Goal: Information Seeking & Learning: Learn about a topic

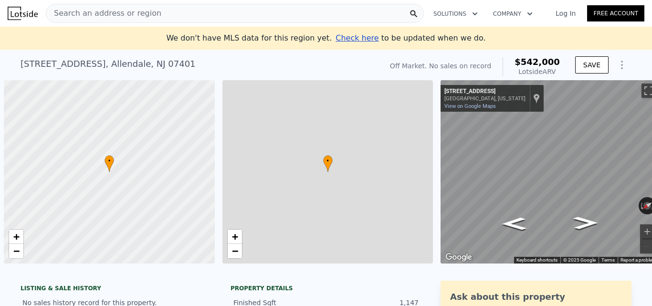
scroll to position [0, 4]
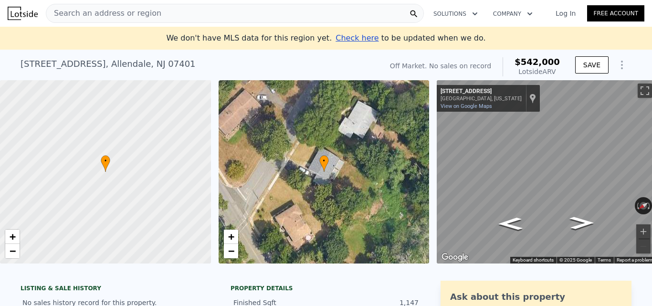
click at [143, 17] on span "Search an address or region" at bounding box center [103, 13] width 115 height 11
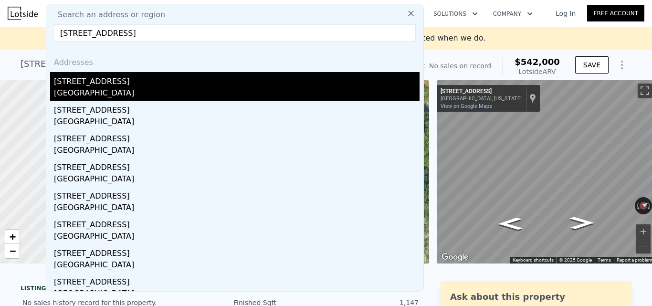
type input "[STREET_ADDRESS]"
click at [164, 82] on div "[STREET_ADDRESS]" at bounding box center [237, 79] width 366 height 15
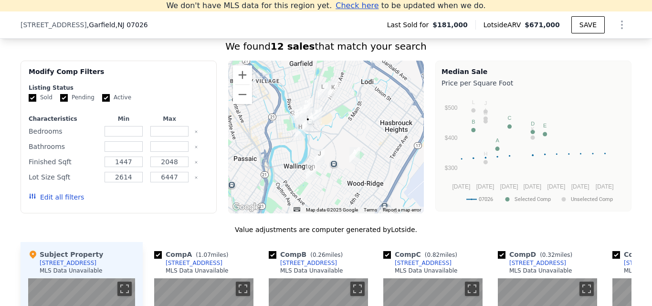
scroll to position [705, 0]
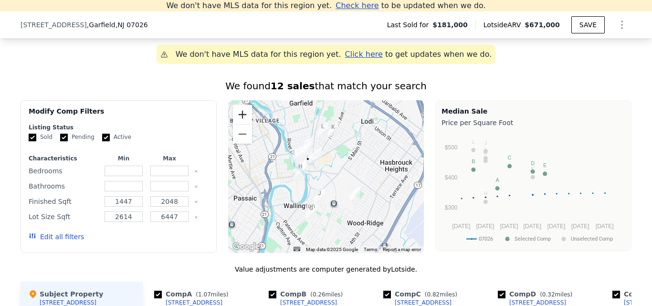
click at [239, 122] on button "Zoom in" at bounding box center [242, 114] width 19 height 19
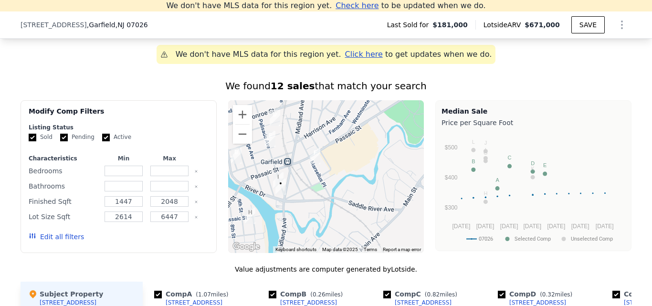
drag, startPoint x: 320, startPoint y: 137, endPoint x: 328, endPoint y: 196, distance: 60.2
click at [328, 196] on div at bounding box center [326, 176] width 196 height 153
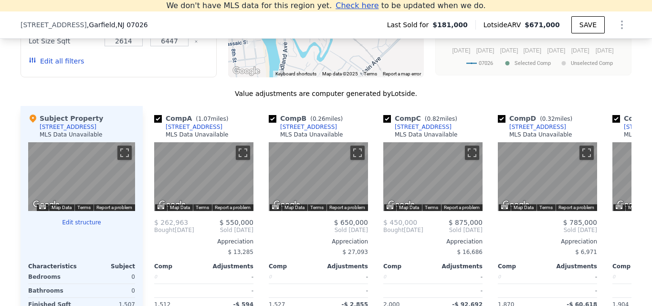
scroll to position [896, 0]
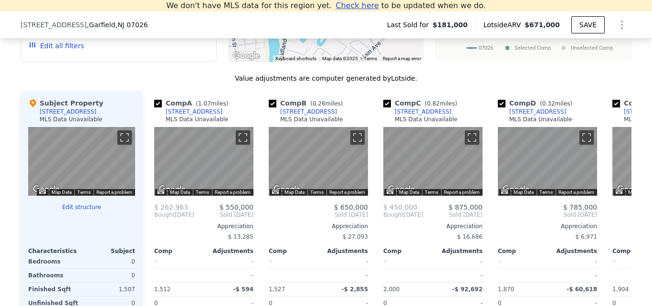
click at [74, 211] on button "Edit structure" at bounding box center [81, 207] width 107 height 8
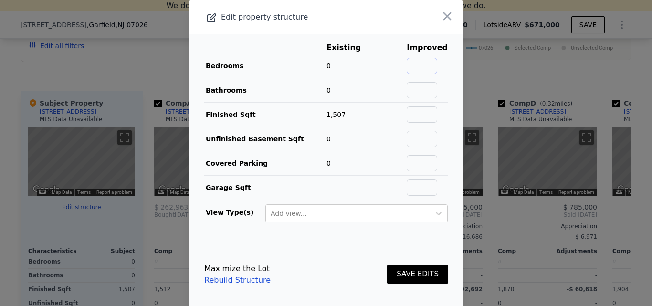
click at [421, 61] on input "text" at bounding box center [422, 66] width 31 height 16
type input "4"
click at [427, 92] on input "text" at bounding box center [422, 90] width 31 height 16
type input "2"
click at [416, 277] on button "SAVE EDITS" at bounding box center [417, 274] width 61 height 19
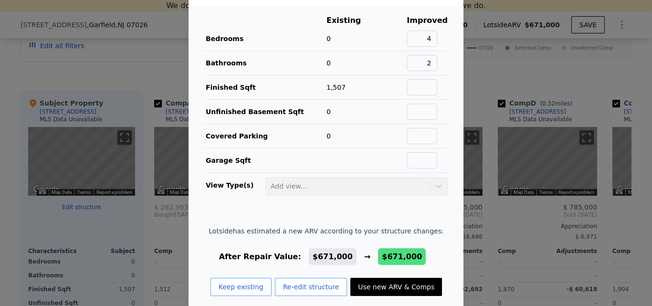
scroll to position [40, 0]
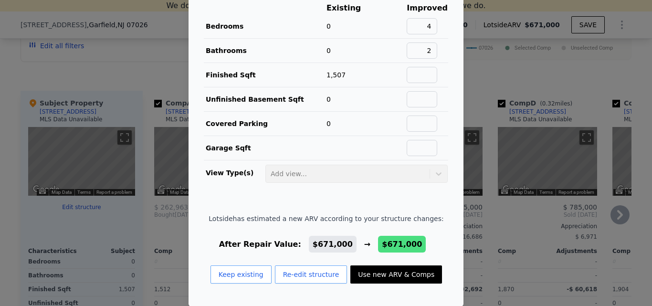
click at [400, 272] on button "Use new ARV & Comps" at bounding box center [396, 274] width 92 height 18
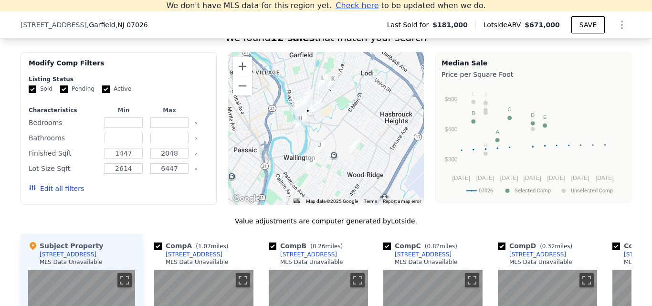
scroll to position [753, 0]
click at [237, 76] on button "Zoom in" at bounding box center [242, 66] width 19 height 19
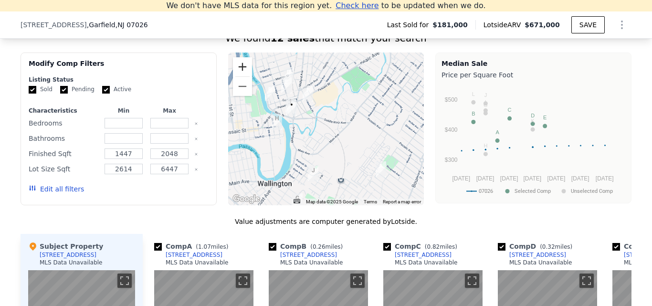
click at [237, 76] on button "Zoom in" at bounding box center [242, 66] width 19 height 19
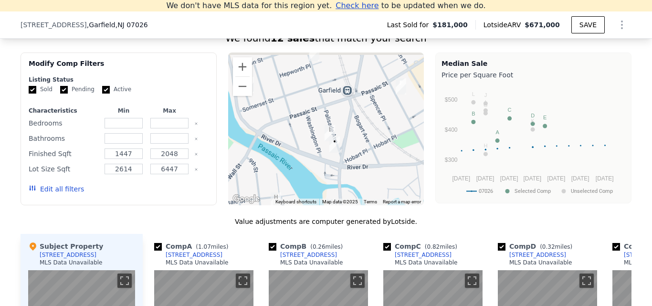
drag, startPoint x: 340, startPoint y: 139, endPoint x: 437, endPoint y: 192, distance: 110.2
click at [437, 192] on div "Modify Comp Filters Listing Status Sold Pending Active Characteristics Min Max …" at bounding box center [326, 129] width 611 height 153
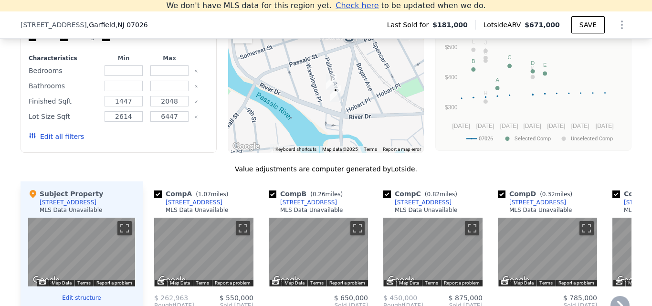
scroll to position [896, 0]
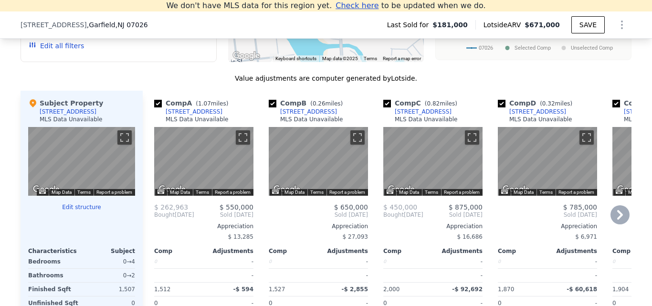
click at [611, 222] on icon at bounding box center [620, 214] width 19 height 19
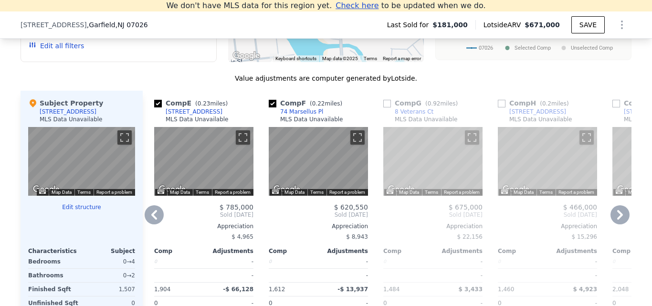
click at [612, 222] on icon at bounding box center [620, 214] width 19 height 19
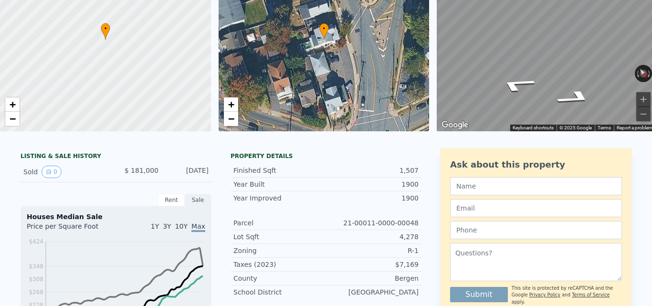
scroll to position [11, 0]
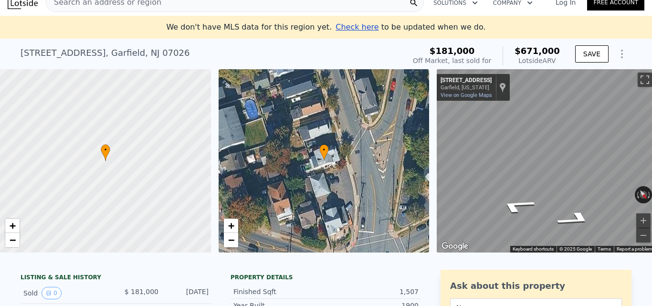
click at [215, 13] on div "Search an address or region Solutions Company Open main menu Log In Free Account" at bounding box center [326, 2] width 637 height 23
click at [215, 9] on div "Search an address or region" at bounding box center [235, 2] width 378 height 19
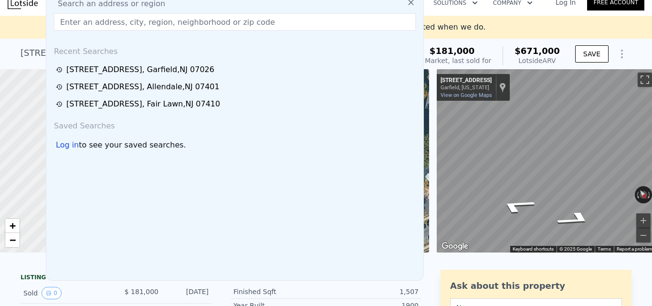
scroll to position [0, 0]
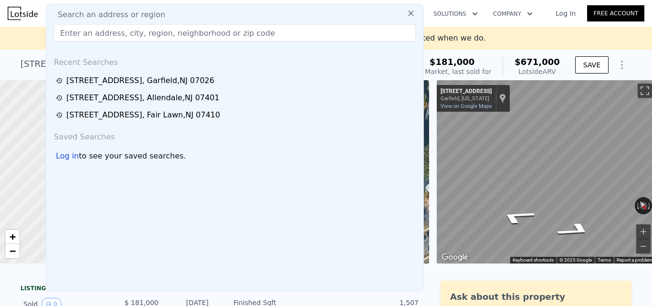
type input "[STREET_ADDRESS][PERSON_NAME]"
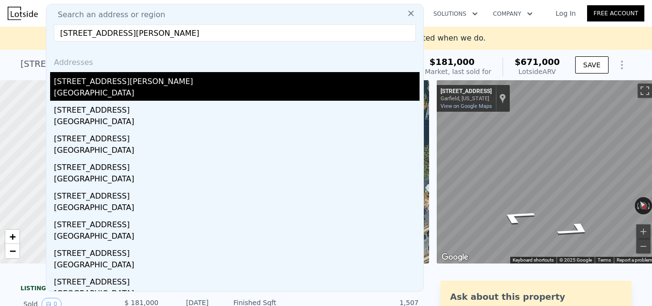
click at [209, 87] on div "[STREET_ADDRESS][PERSON_NAME]" at bounding box center [237, 79] width 366 height 15
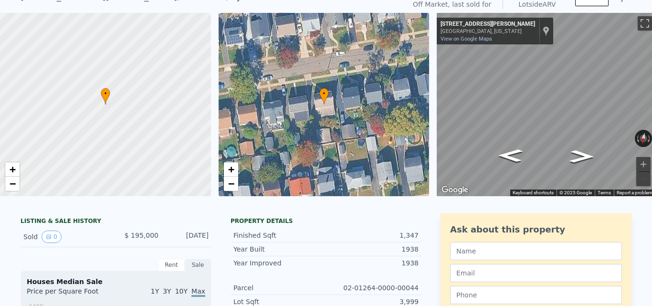
scroll to position [3, 0]
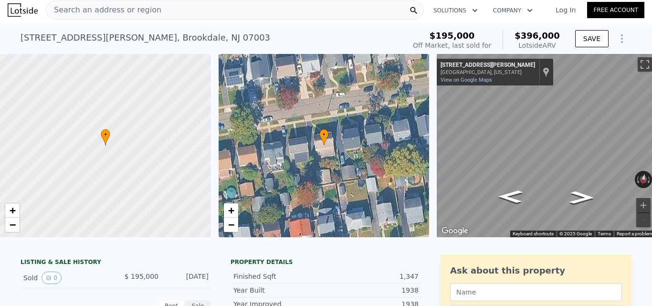
click at [180, 10] on div "Search an address or region" at bounding box center [235, 9] width 378 height 19
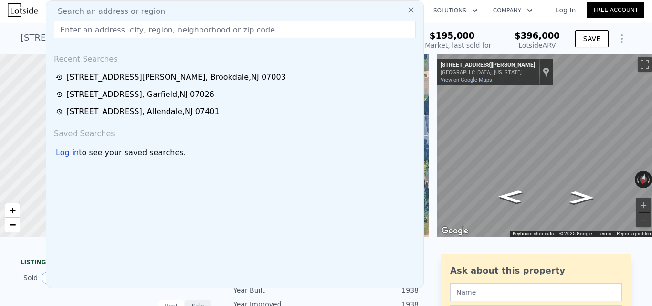
type input "[STREET_ADDRESS]"
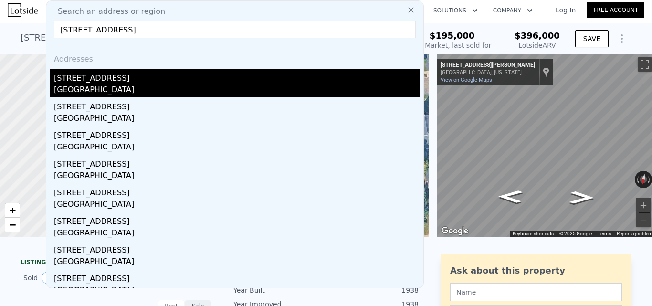
click at [165, 86] on div "[GEOGRAPHIC_DATA]" at bounding box center [237, 90] width 366 height 13
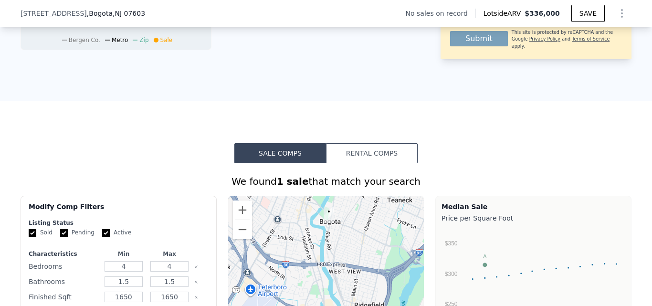
scroll to position [177, 0]
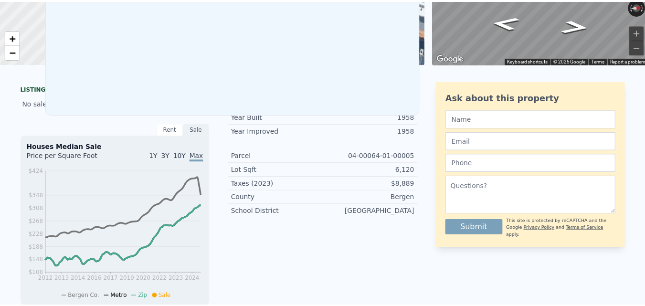
scroll to position [3, 0]
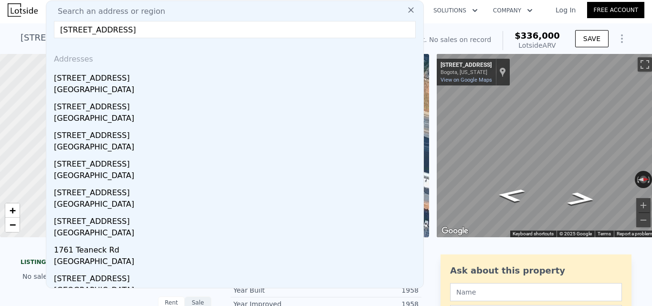
click at [196, 31] on input "[STREET_ADDRESS]" at bounding box center [235, 29] width 362 height 17
click at [196, 30] on input "[STREET_ADDRESS]" at bounding box center [235, 29] width 362 height 17
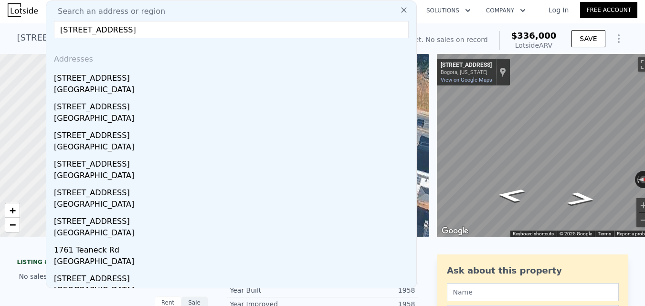
click at [176, 24] on input "[STREET_ADDRESS]" at bounding box center [231, 29] width 355 height 17
click at [176, 28] on input "[STREET_ADDRESS]" at bounding box center [231, 29] width 355 height 17
click at [177, 29] on input "[STREET_ADDRESS]" at bounding box center [231, 29] width 355 height 17
paste input "[STREET_ADDRESS]"
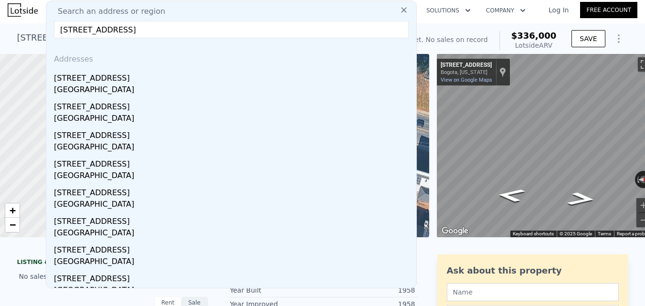
type input "[STREET_ADDRESS]"
click at [205, 87] on div "[GEOGRAPHIC_DATA]" at bounding box center [233, 90] width 359 height 13
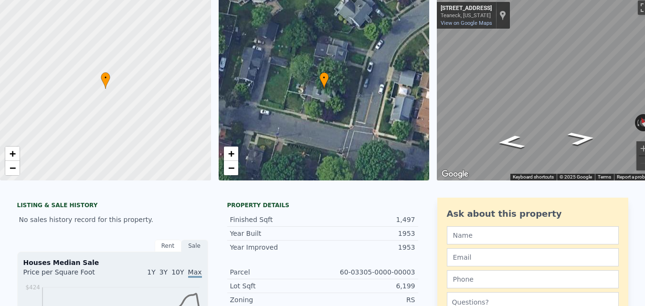
scroll to position [3, 0]
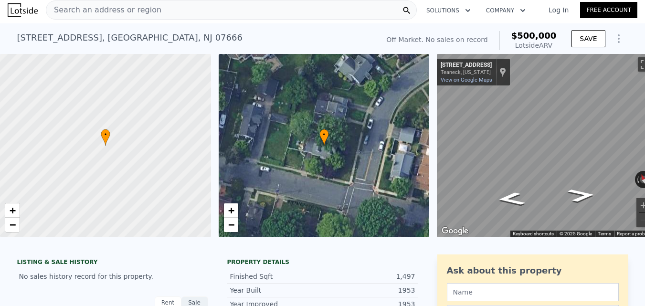
click at [201, 11] on div "Search an address or region" at bounding box center [231, 9] width 371 height 19
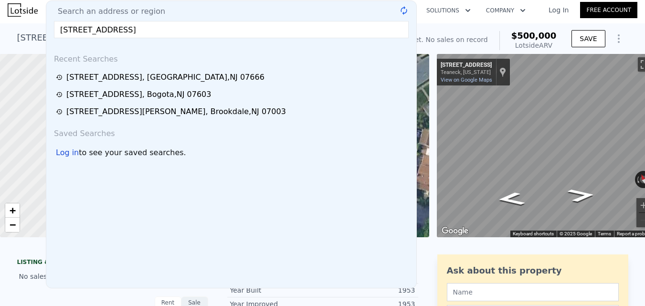
type input "[STREET_ADDRESS]"
